Goal: Task Accomplishment & Management: Manage account settings

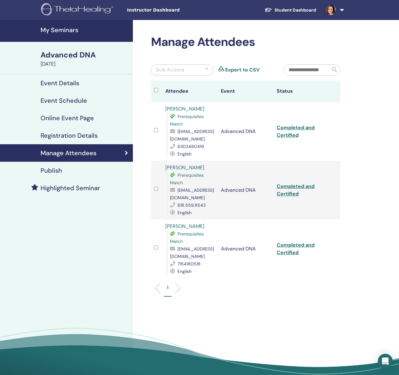
click at [68, 30] on h4 "My Seminars" at bounding box center [85, 29] width 89 height 7
click at [71, 31] on h4 "My Seminars" at bounding box center [85, 29] width 89 height 7
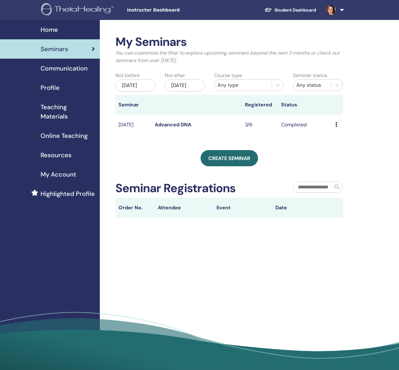
click at [135, 92] on div "Jun/03, 2025" at bounding box center [135, 85] width 40 height 12
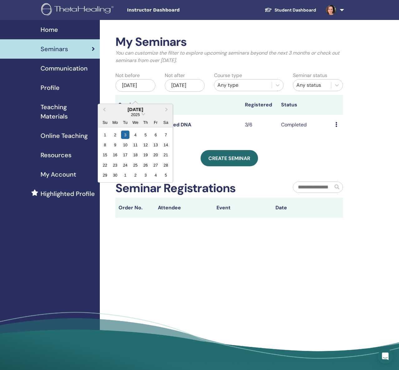
click at [135, 90] on div "Jun/03, 2025" at bounding box center [135, 85] width 40 height 12
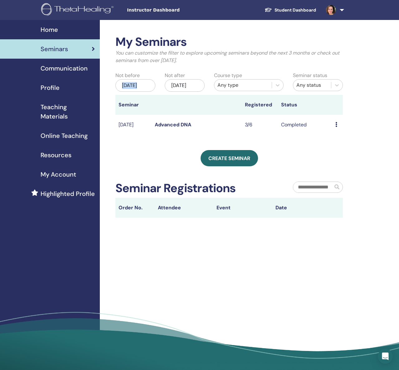
click at [135, 90] on div "Jun/03, 2025" at bounding box center [135, 85] width 40 height 12
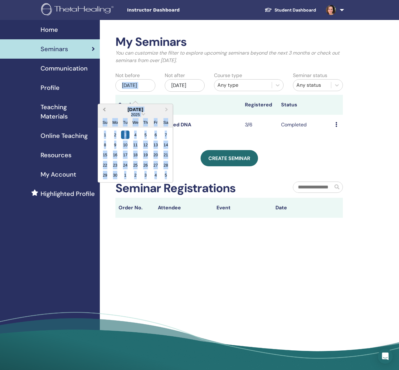
click at [106, 108] on button "Previous Month" at bounding box center [104, 110] width 10 height 10
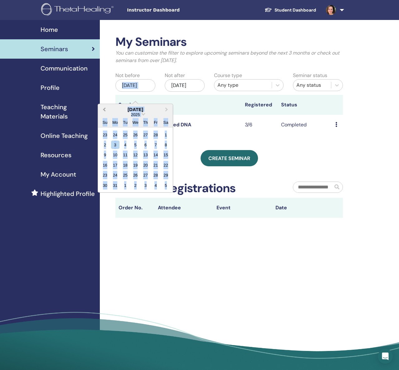
click at [106, 108] on button "Previous Month" at bounding box center [104, 110] width 10 height 10
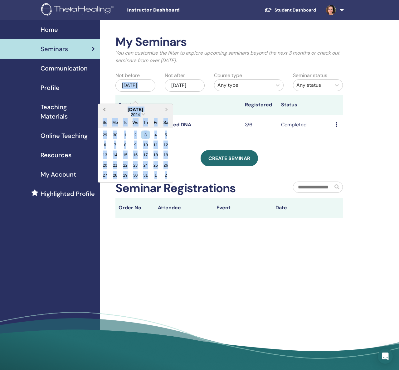
click at [106, 108] on button "Previous Month" at bounding box center [104, 110] width 10 height 10
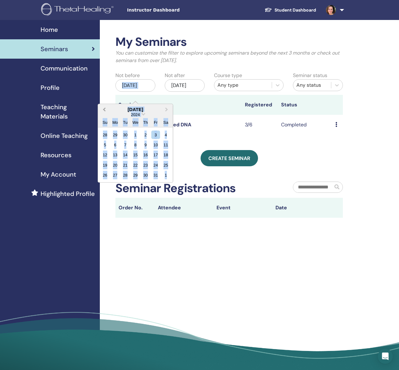
click at [106, 108] on button "Previous Month" at bounding box center [104, 110] width 10 height 10
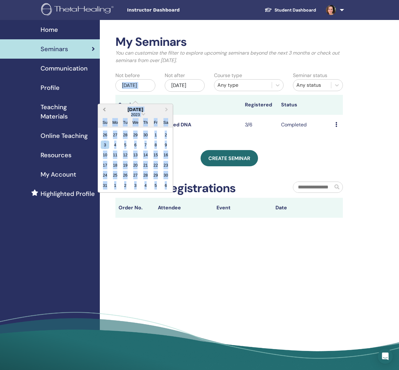
click at [106, 108] on button "Previous Month" at bounding box center [104, 110] width 10 height 10
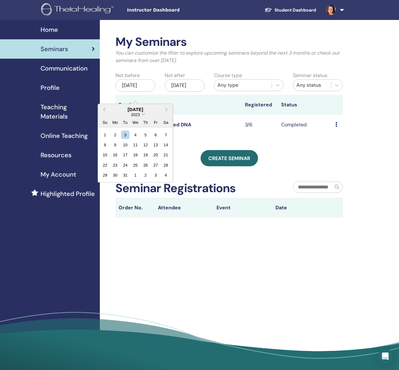
click at [188, 85] on div "Dec/03, 2025" at bounding box center [185, 85] width 40 height 12
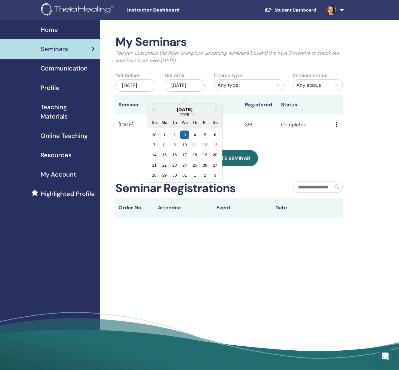
click at [308, 154] on div "My Seminars You can customize the filter to explore upcoming seminars beyond th…" at bounding box center [228, 126] width 227 height 183
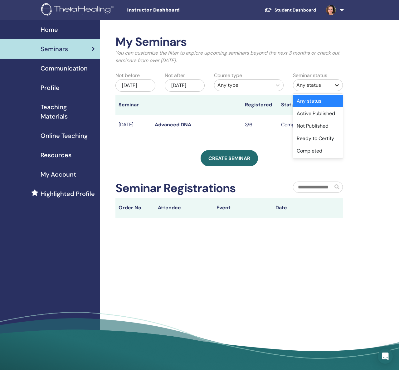
click at [342, 84] on div at bounding box center [336, 85] width 11 height 11
click at [329, 155] on div "Completed" at bounding box center [318, 151] width 50 height 12
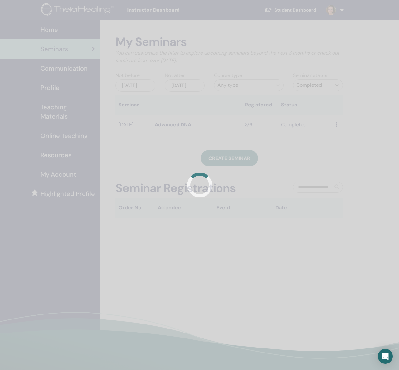
click at [331, 147] on div at bounding box center [199, 185] width 399 height 370
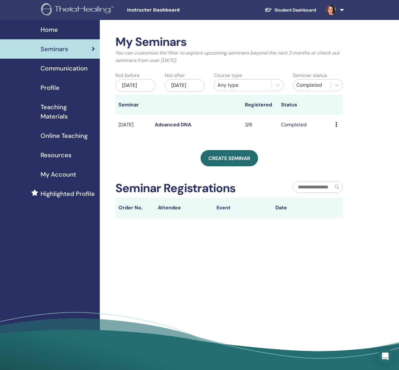
click at [47, 27] on span "Home" at bounding box center [49, 29] width 17 height 9
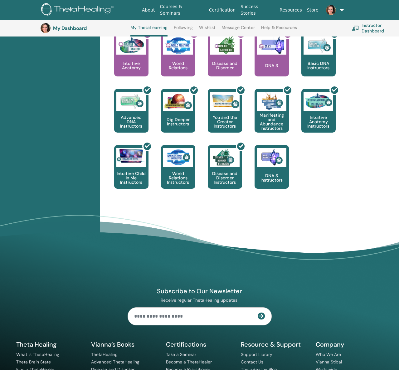
scroll to position [309, 0]
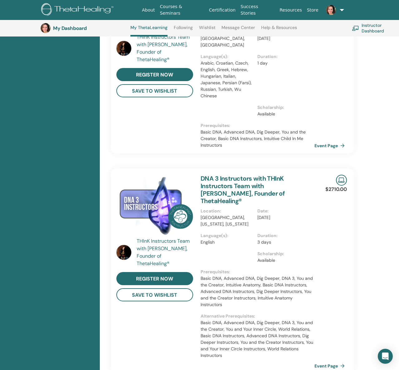
scroll to position [412, 0]
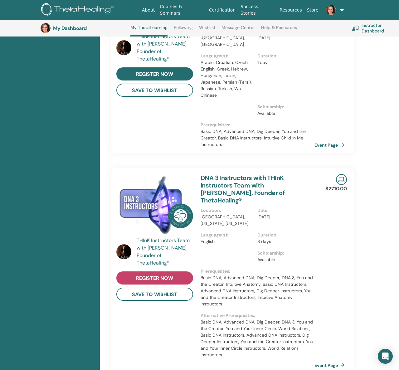
click at [160, 275] on span "register now" at bounding box center [154, 278] width 37 height 7
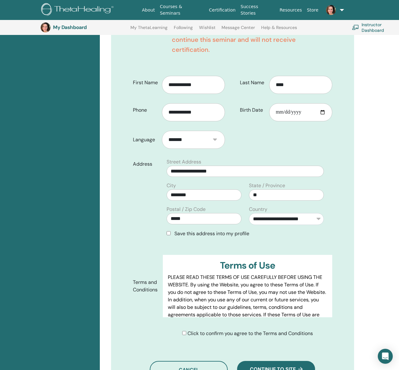
scroll to position [222, 0]
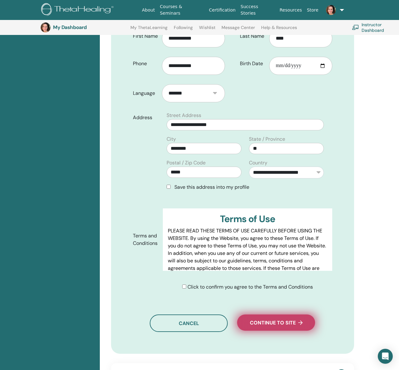
click at [283, 318] on button "Continue to site" at bounding box center [276, 323] width 78 height 16
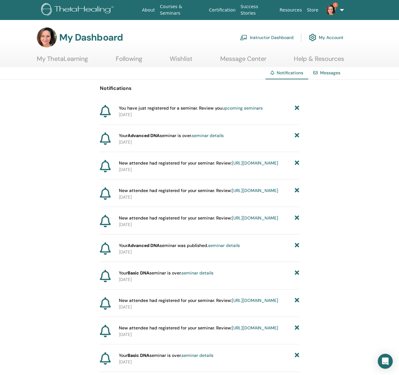
click at [230, 108] on link "upcoming seminars" at bounding box center [242, 108] width 41 height 6
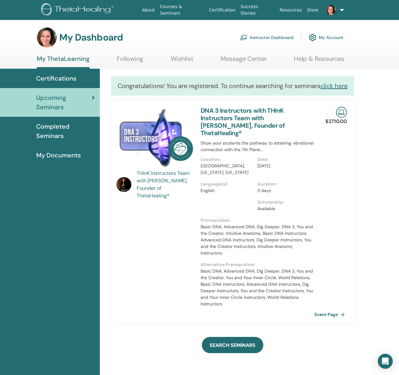
click at [260, 38] on link "Instructor Dashboard" at bounding box center [267, 38] width 54 height 14
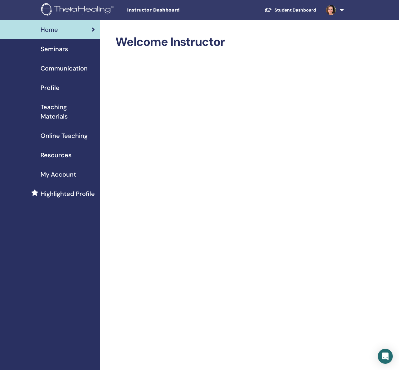
click at [60, 47] on span "Seminars" at bounding box center [54, 48] width 27 height 9
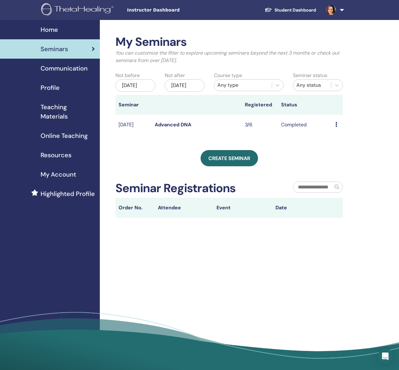
click at [173, 128] on link "Advanced DNA" at bounding box center [173, 124] width 37 height 7
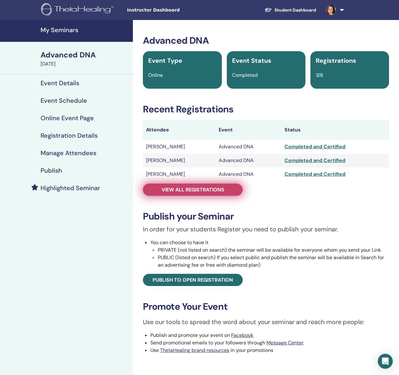
click at [223, 192] on span "View all registrations" at bounding box center [193, 189] width 63 height 7
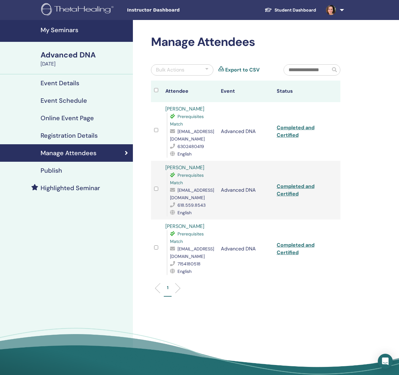
click at [237, 71] on link "Export to CSV" at bounding box center [242, 69] width 34 height 7
click at [346, 222] on div "Manage Attendees Bulk Actions Export to CSV Attendee Event Status [PERSON_NAME]…" at bounding box center [266, 205] width 266 height 370
click at [295, 130] on link "Completed and Certified" at bounding box center [296, 131] width 38 height 14
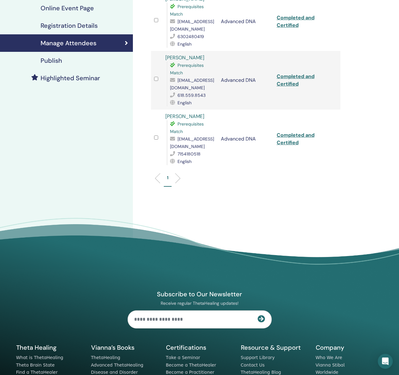
scroll to position [94, 0]
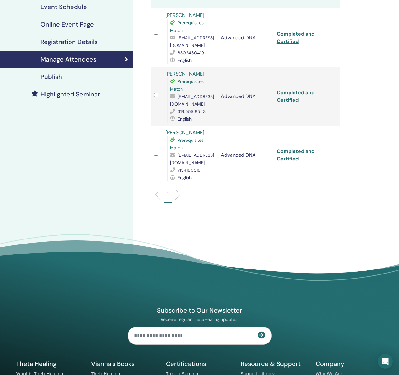
click at [294, 152] on link "Completed and Certified" at bounding box center [296, 155] width 38 height 14
click at [291, 34] on link "Completed and Certified" at bounding box center [296, 38] width 38 height 14
click at [245, 200] on ul "1" at bounding box center [245, 197] width 179 height 12
click at [285, 160] on link "Completed and Certified" at bounding box center [296, 155] width 38 height 14
